Goal: Task Accomplishment & Management: Use online tool/utility

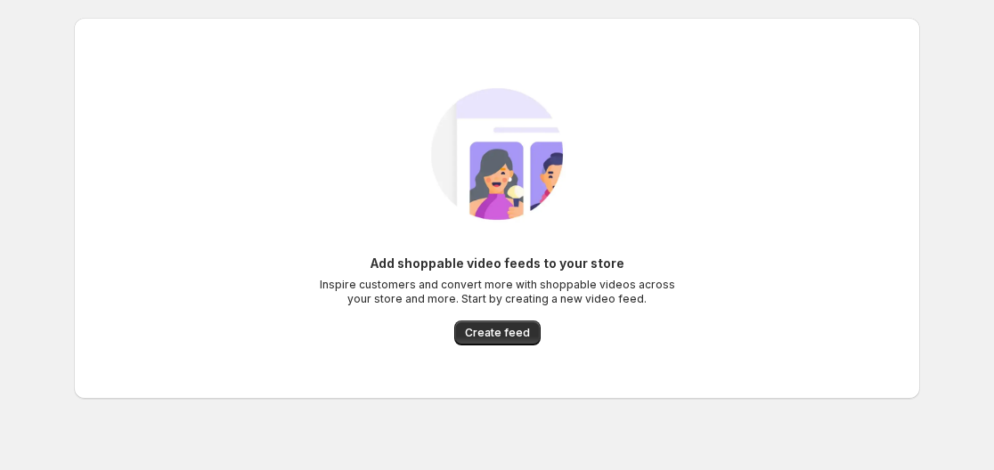
scroll to position [21, 0]
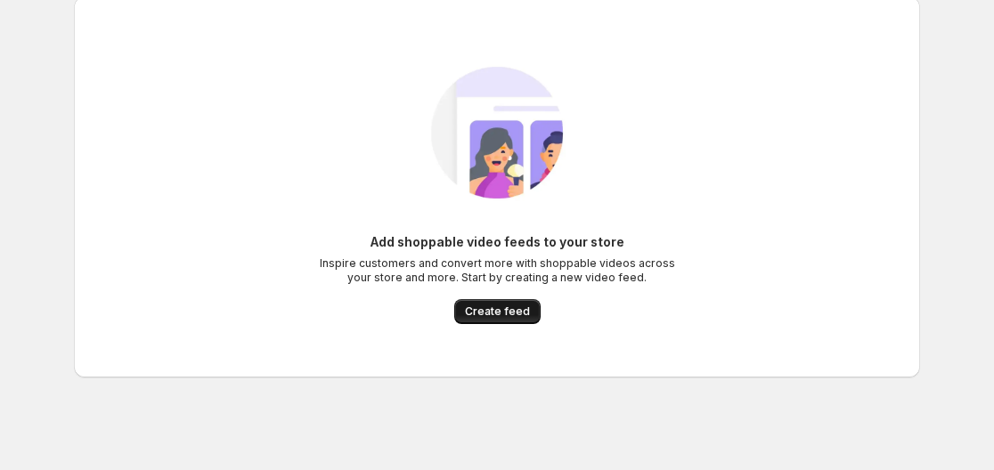
click at [507, 309] on span "Create feed" at bounding box center [497, 312] width 65 height 14
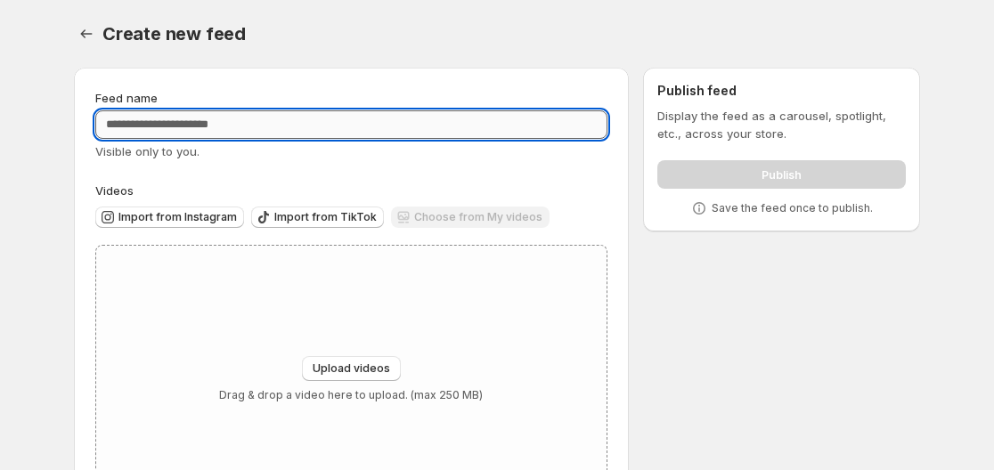
click at [221, 124] on input "Feed name" at bounding box center [351, 124] width 512 height 28
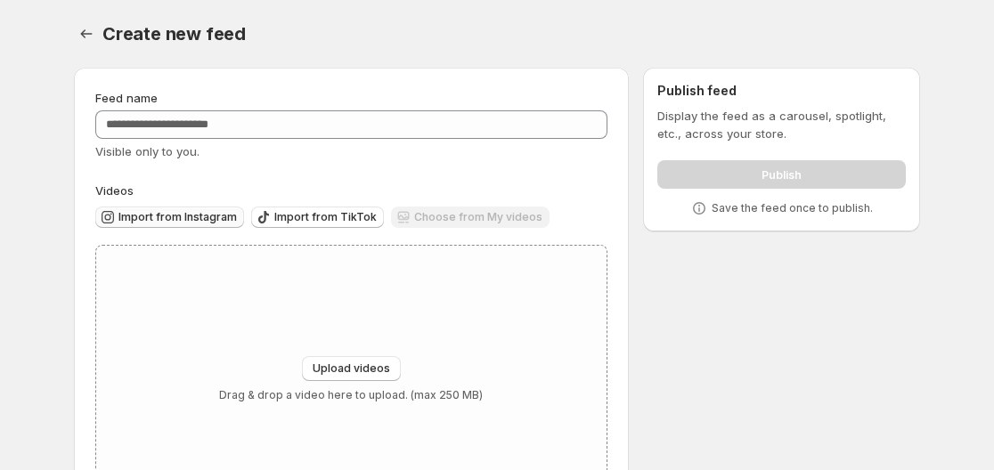
click at [176, 220] on span "Import from Instagram" at bounding box center [177, 217] width 118 height 14
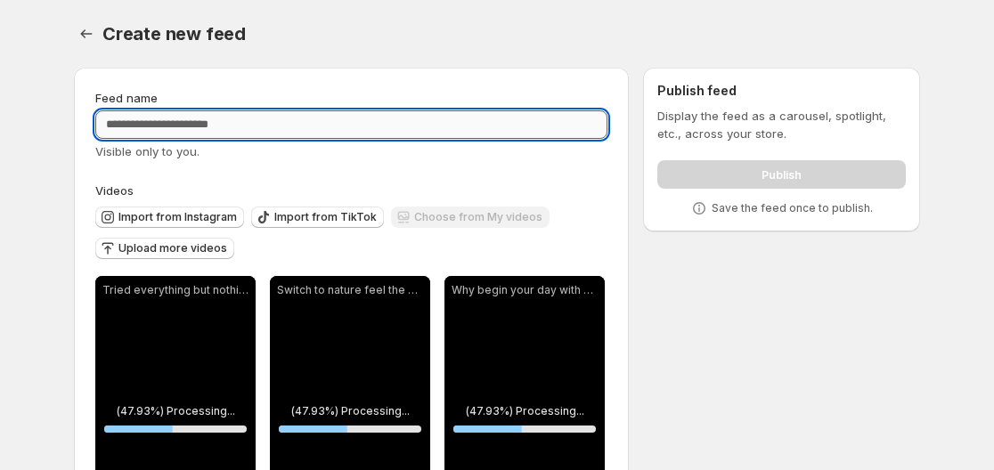
click at [205, 121] on input "Feed name" at bounding box center [351, 124] width 512 height 28
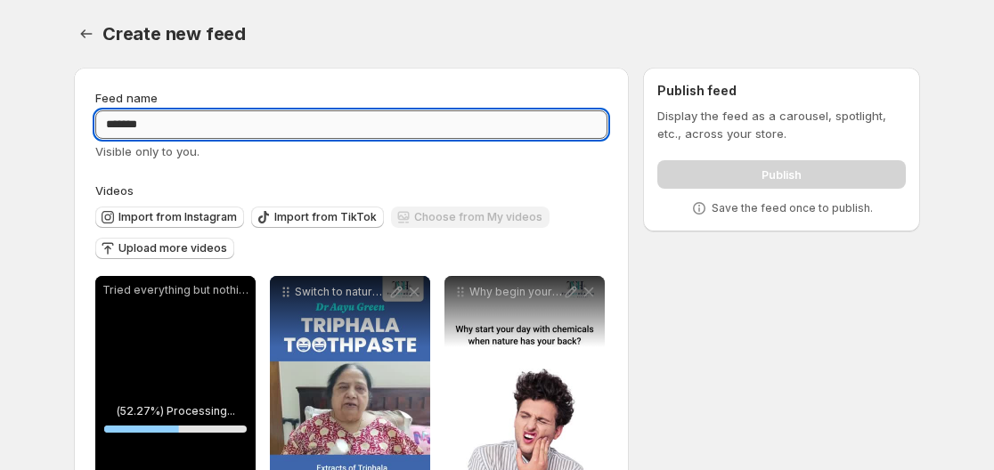
type input "*******"
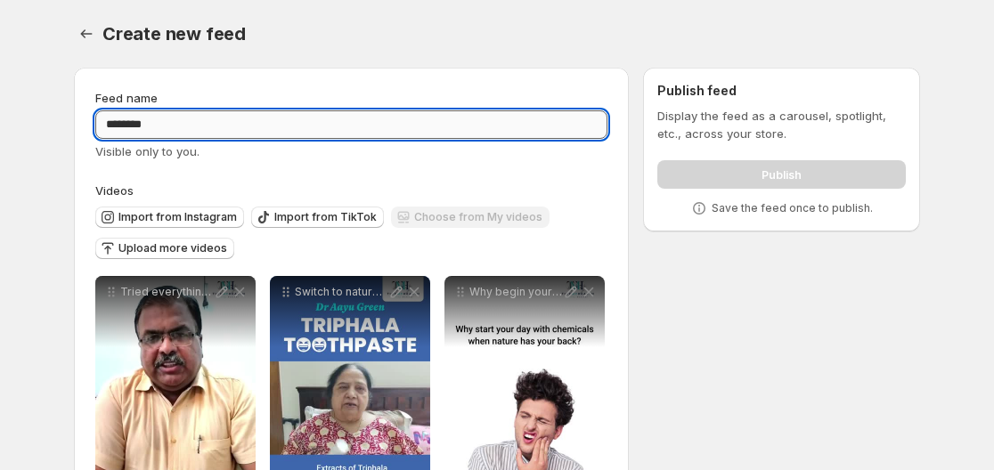
click at [304, 126] on input "*******" at bounding box center [351, 124] width 512 height 28
type input "*"
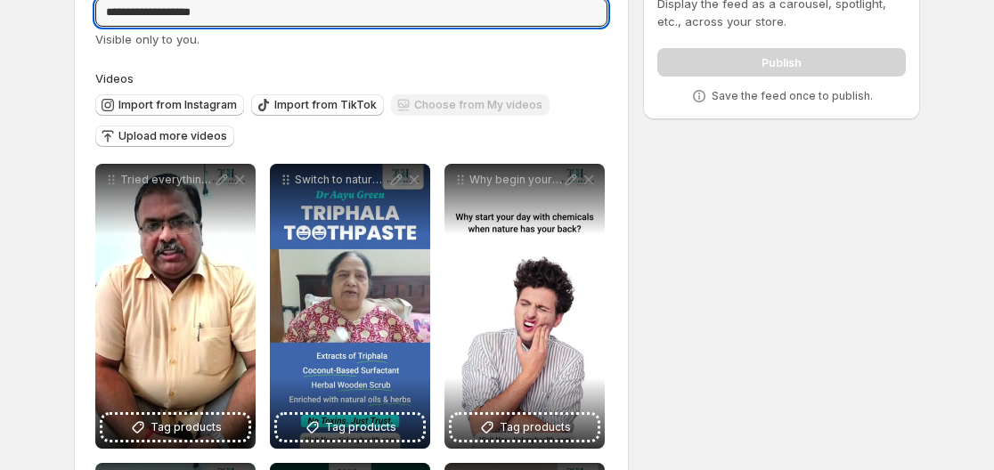
scroll to position [356, 0]
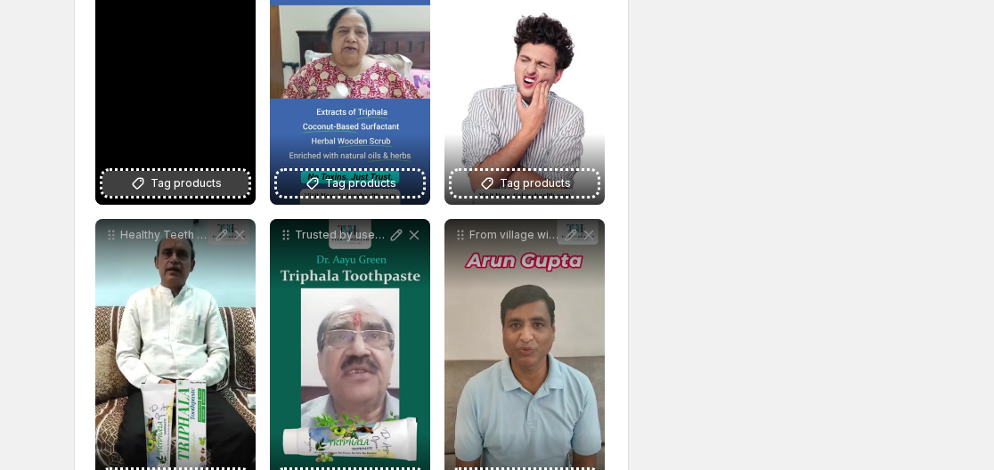
type input "**********"
click at [174, 178] on span "Tag products" at bounding box center [185, 184] width 71 height 18
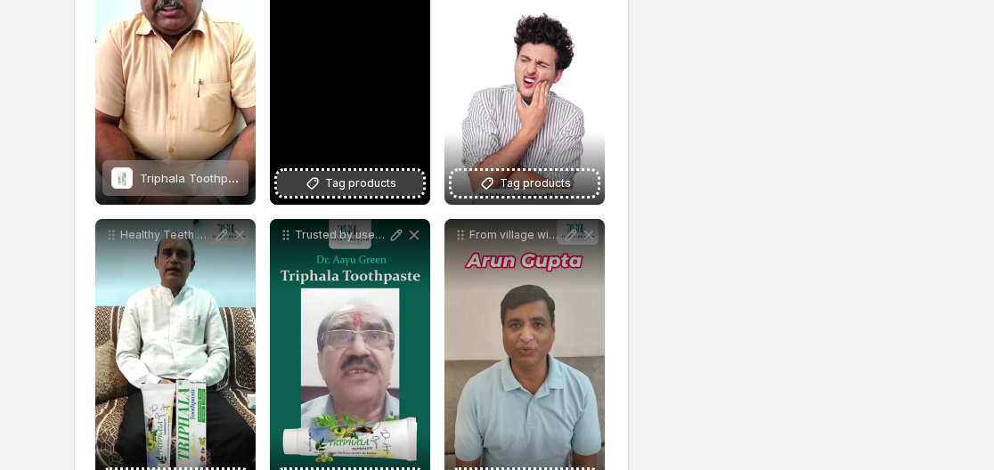
click at [344, 178] on span "Tag products" at bounding box center [360, 184] width 71 height 18
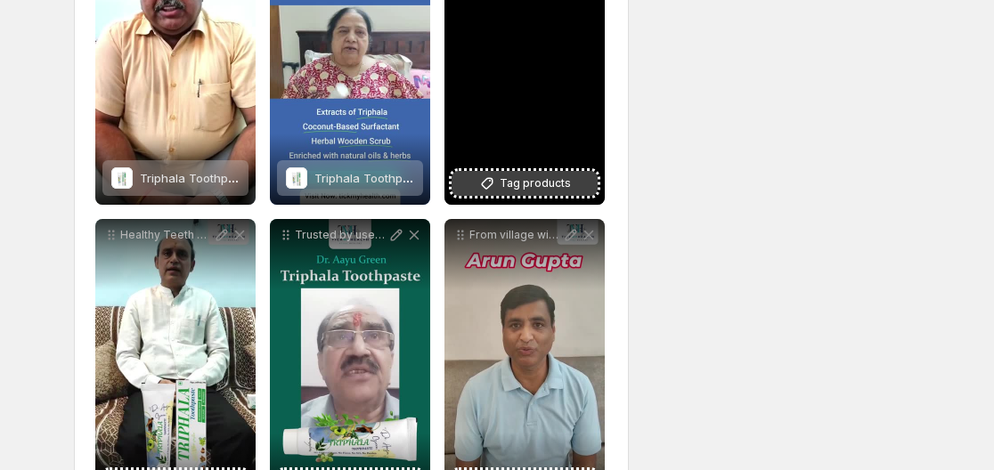
click at [528, 183] on span "Tag products" at bounding box center [535, 184] width 71 height 18
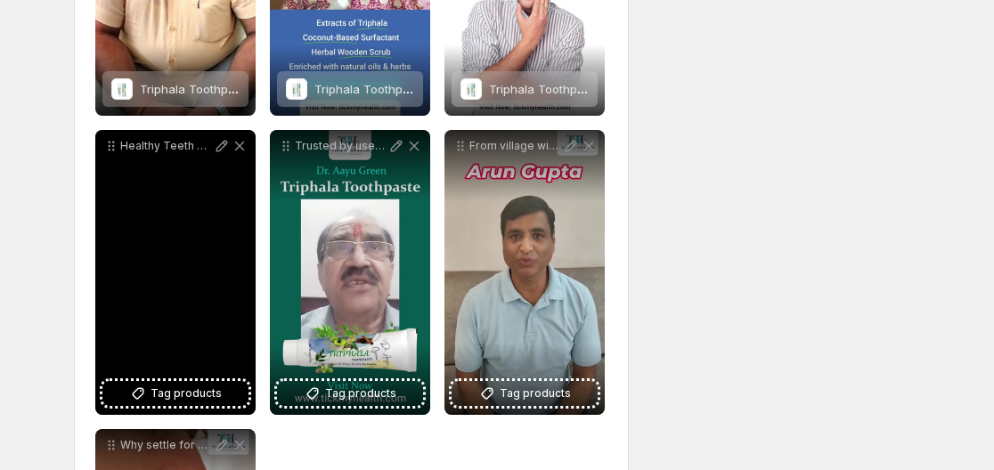
scroll to position [534, 0]
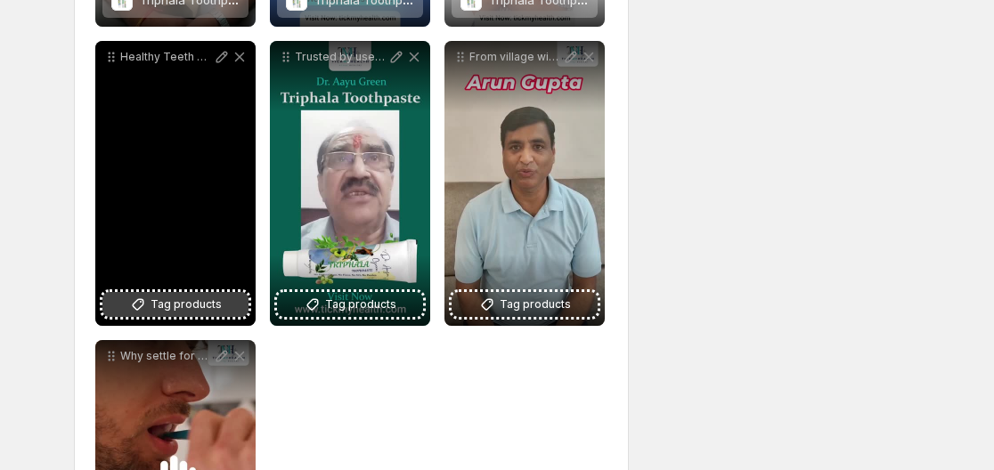
click at [191, 308] on span "Tag products" at bounding box center [185, 305] width 71 height 18
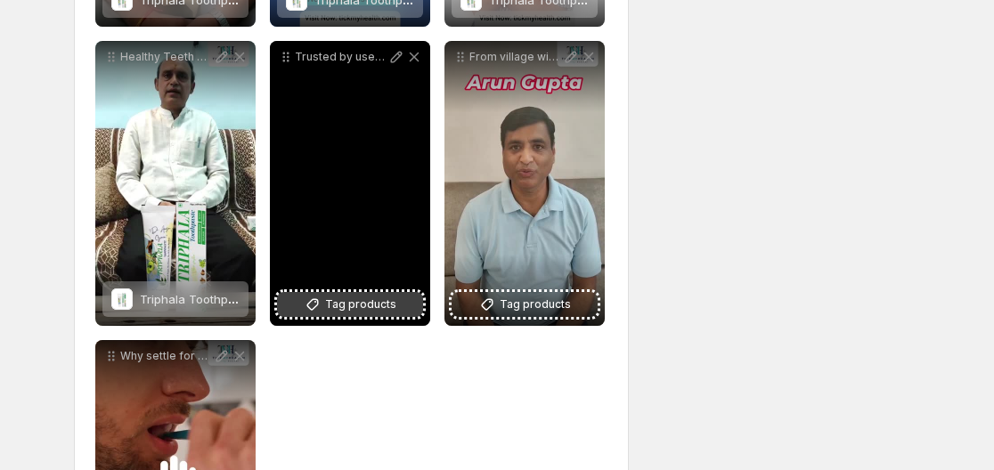
click at [339, 312] on span "Tag products" at bounding box center [360, 305] width 71 height 18
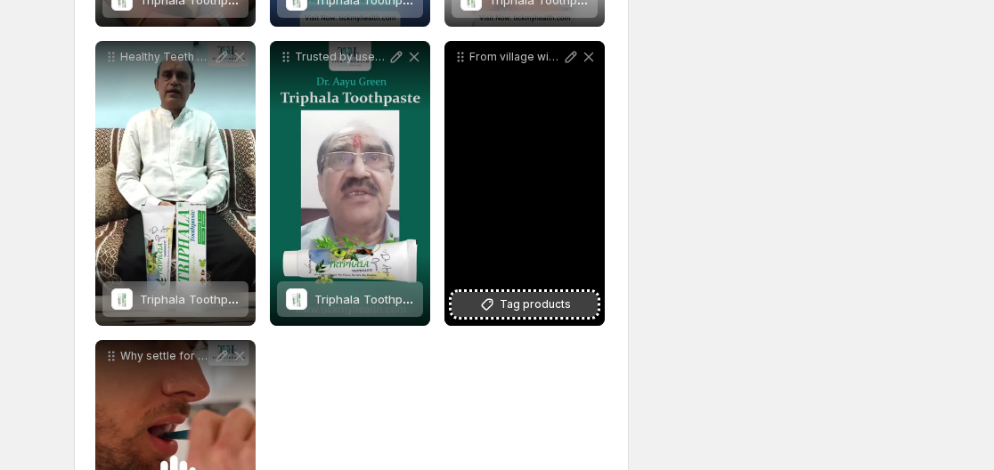
click at [545, 310] on span "Tag products" at bounding box center [535, 305] width 71 height 18
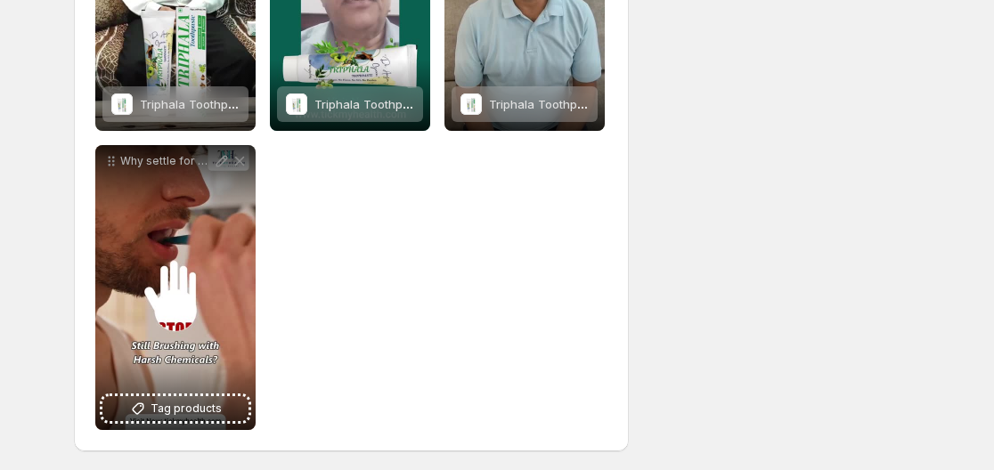
scroll to position [732, 0]
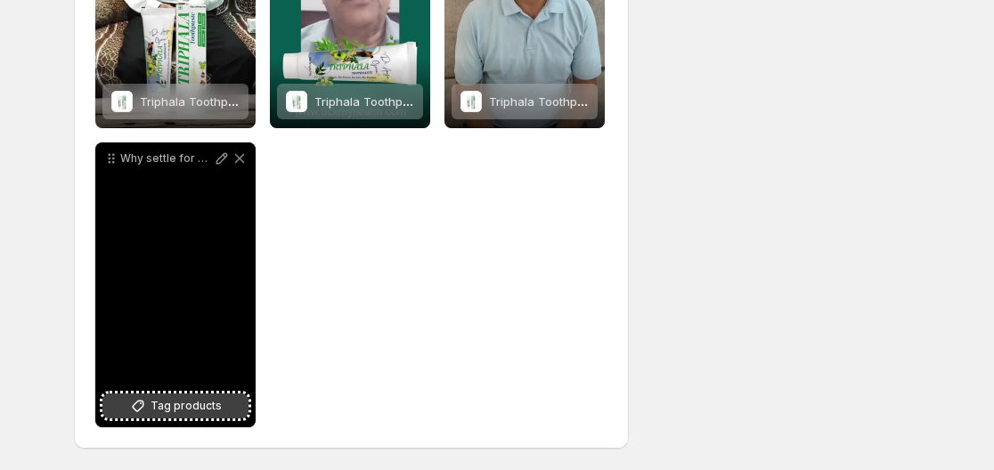
click at [187, 407] on span "Tag products" at bounding box center [185, 406] width 71 height 18
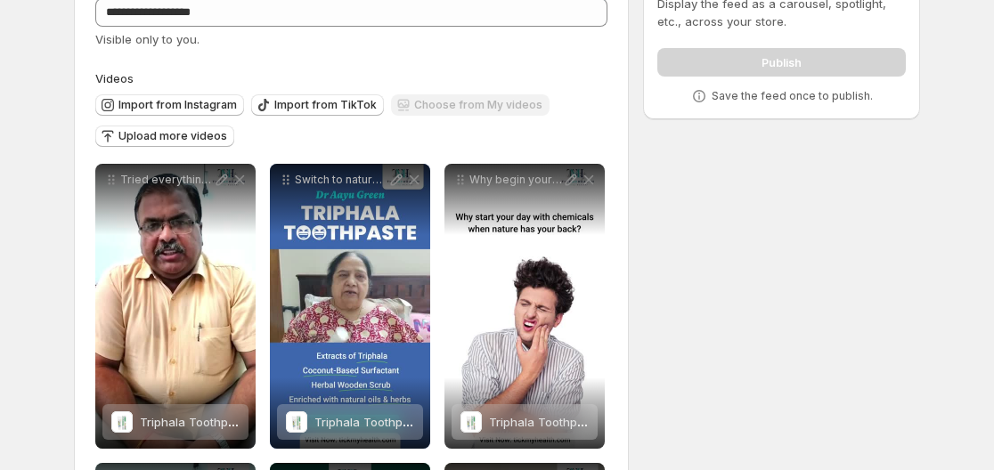
scroll to position [0, 0]
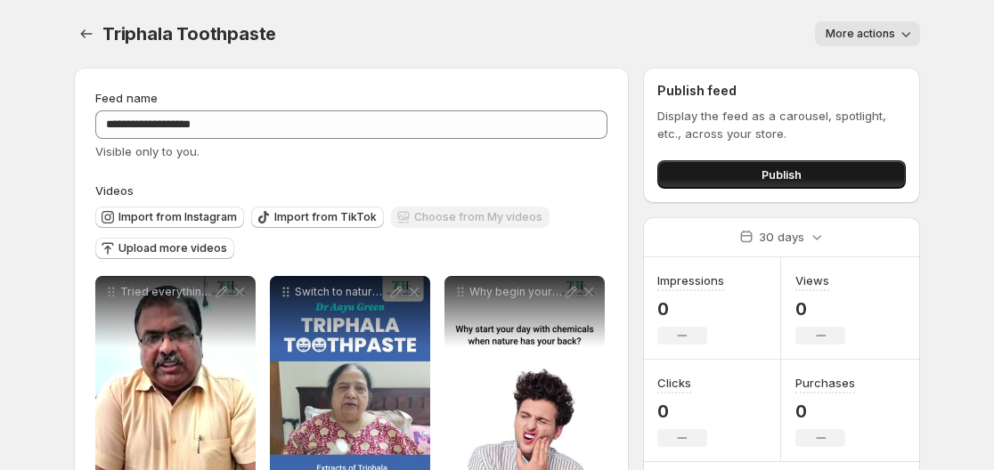
click at [762, 173] on span "Publish" at bounding box center [781, 175] width 40 height 18
click at [766, 173] on span "Publish" at bounding box center [781, 175] width 40 height 18
